Goal: Check status

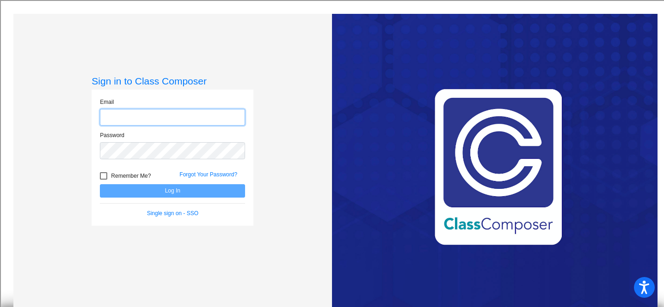
type input "[PERSON_NAME][EMAIL_ADDRESS][PERSON_NAME][DOMAIN_NAME]"
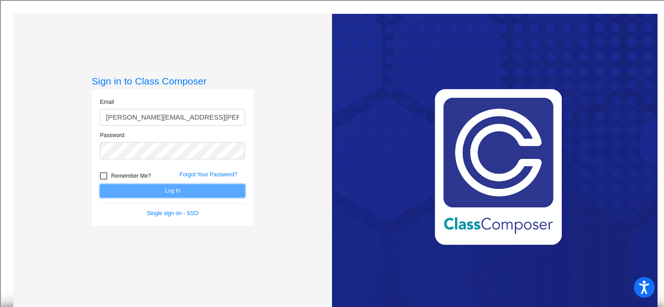
click at [172, 193] on button "Log In" at bounding box center [172, 190] width 145 height 13
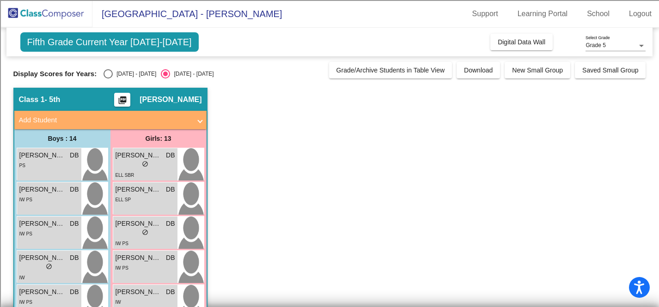
click at [109, 72] on div "Select an option" at bounding box center [108, 73] width 9 height 9
click at [108, 79] on input "[DATE] - [DATE]" at bounding box center [108, 79] width 0 height 0
radio input "true"
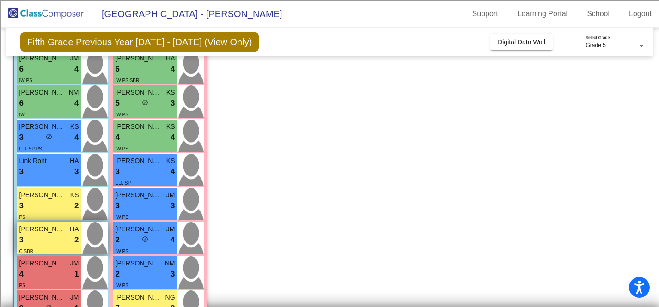
scroll to position [226, 0]
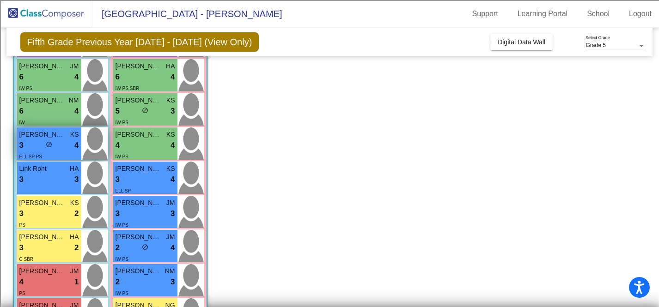
click at [37, 145] on div "3 lock do_not_disturb_alt 4" at bounding box center [49, 146] width 60 height 12
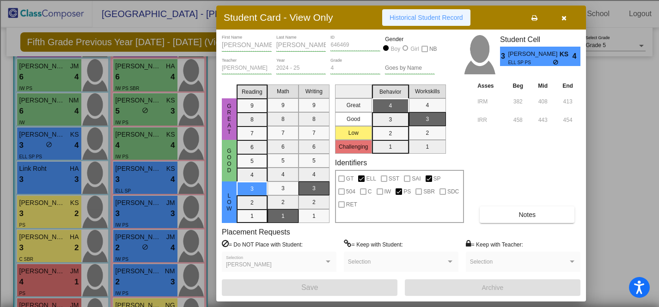
click at [447, 16] on span "Historical Student Record" at bounding box center [427, 17] width 74 height 7
click at [563, 18] on icon "button" at bounding box center [564, 18] width 5 height 6
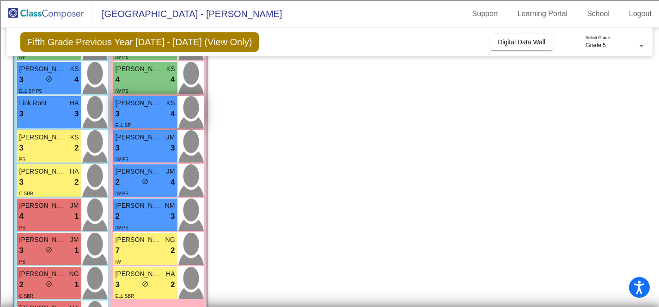
scroll to position [295, 0]
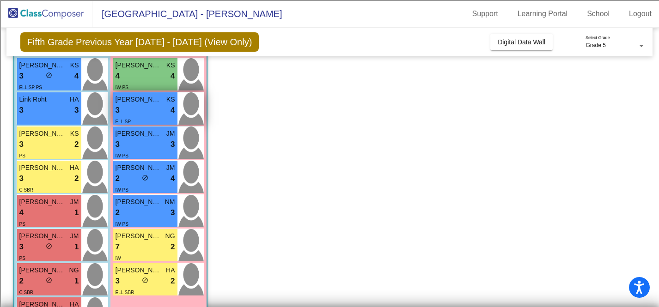
click at [151, 110] on div "3 lock do_not_disturb_alt 4" at bounding box center [146, 110] width 60 height 12
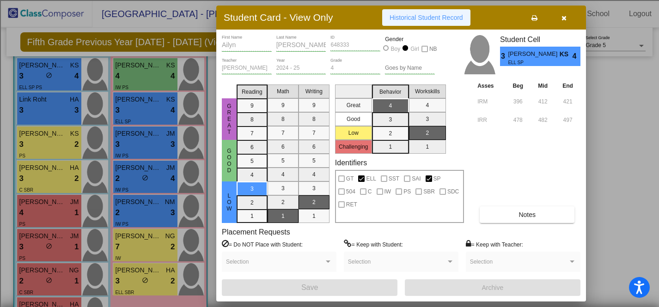
click at [414, 18] on span "Historical Student Record" at bounding box center [427, 17] width 74 height 7
click at [560, 18] on button "button" at bounding box center [564, 17] width 30 height 17
